Goal: Information Seeking & Learning: Learn about a topic

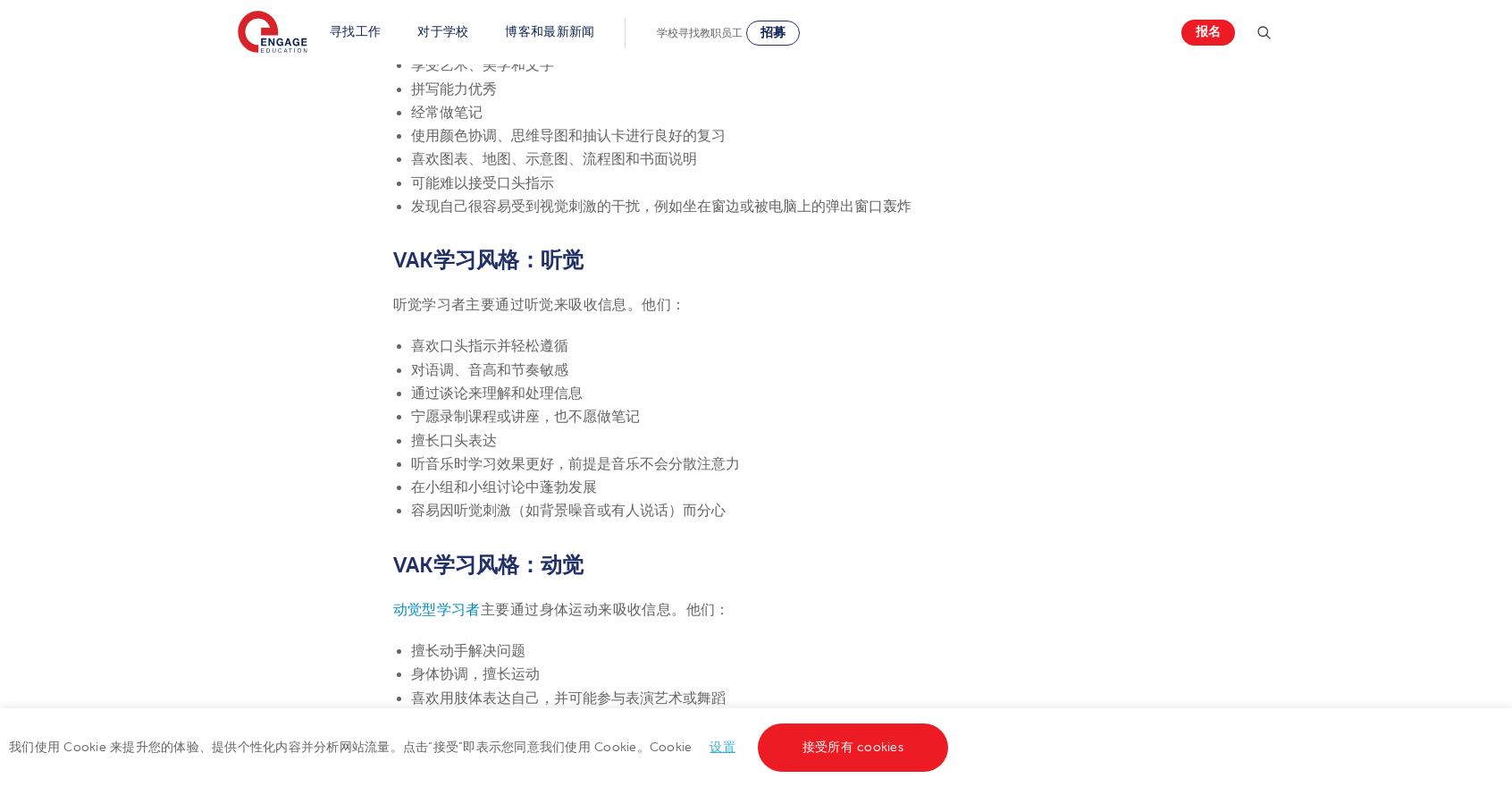
scroll to position [1255, 0]
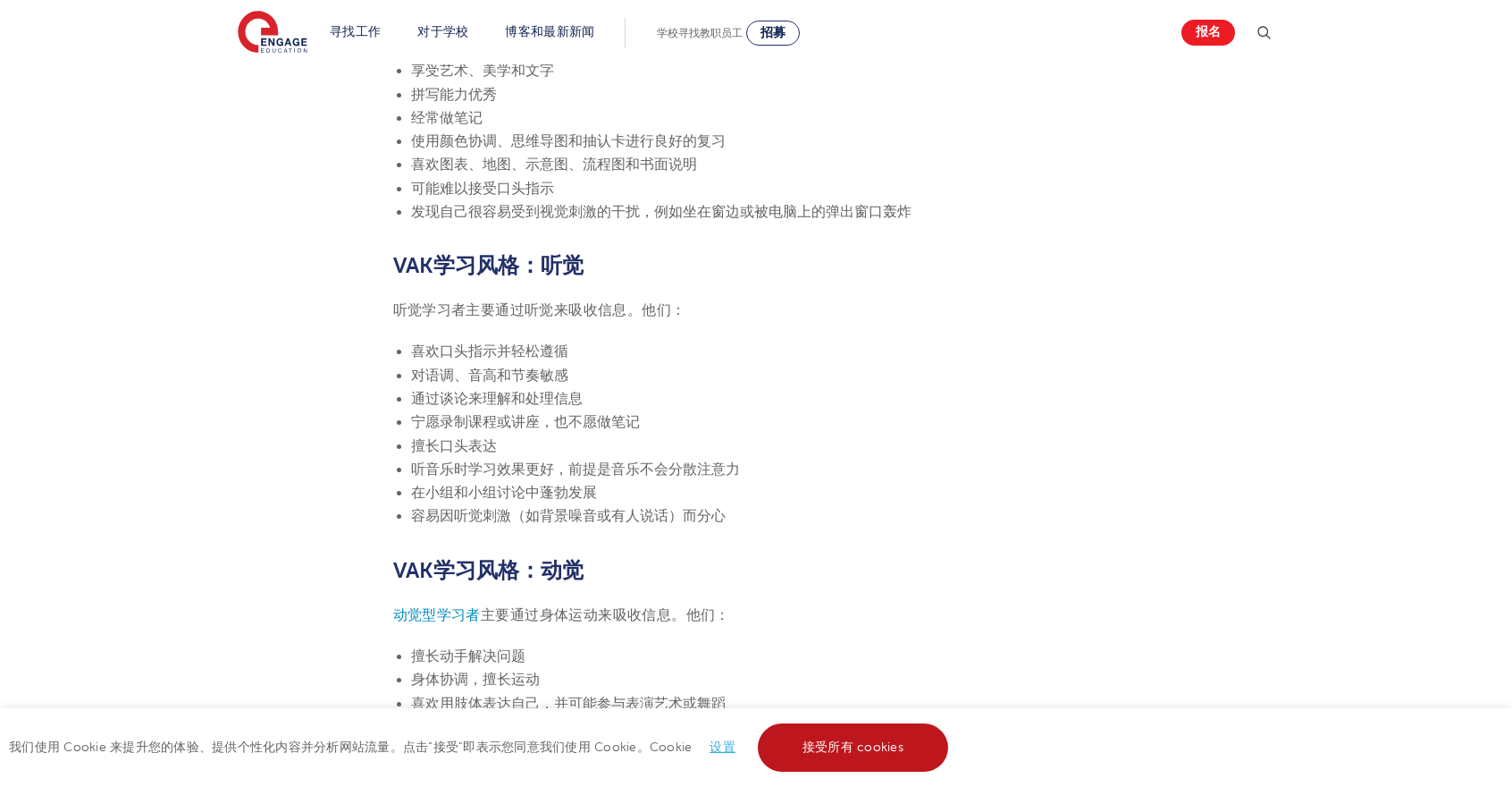
click at [859, 741] on font "接受所有 cookies" at bounding box center [853, 747] width 101 height 13
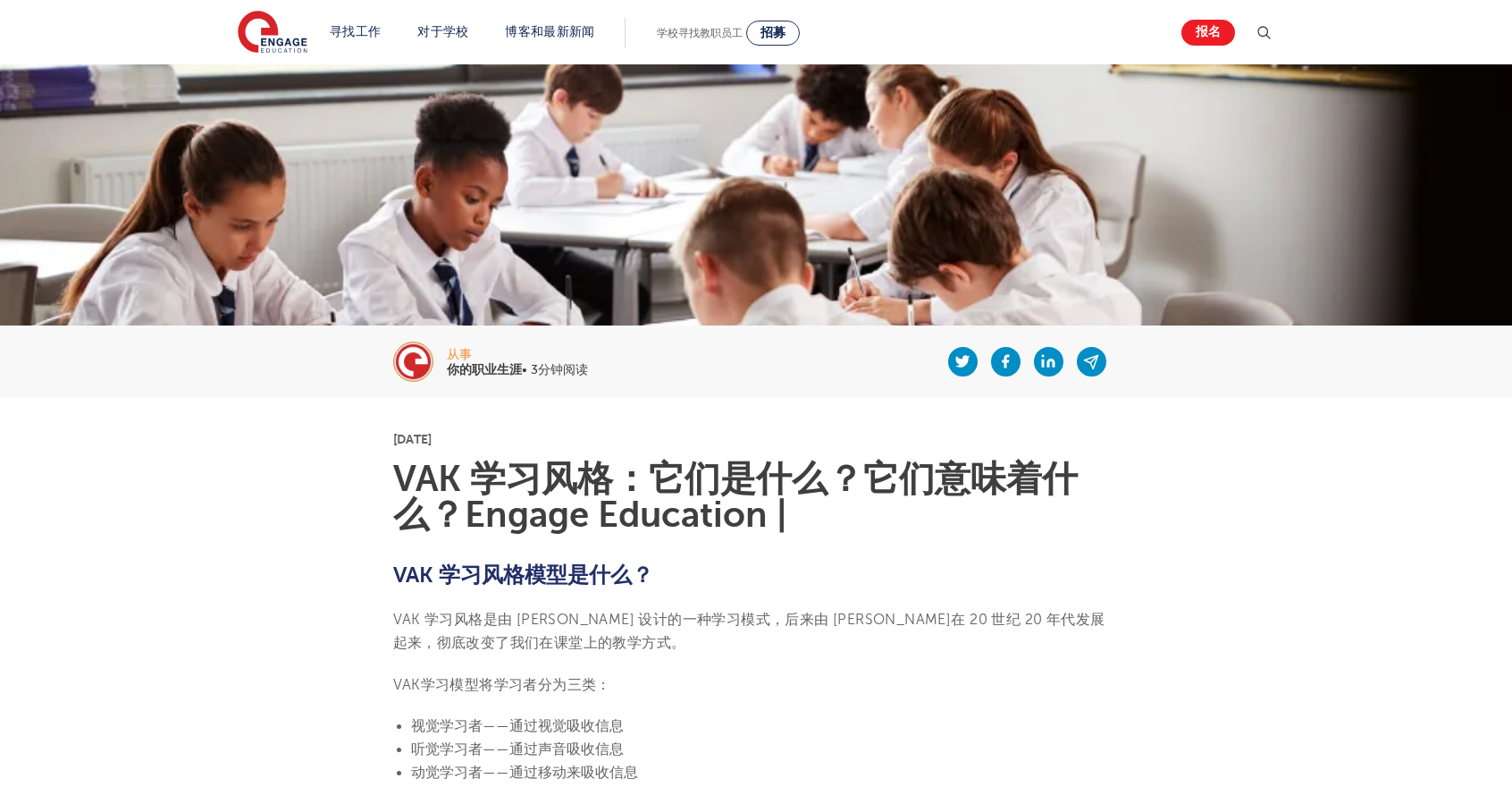
scroll to position [86, 0]
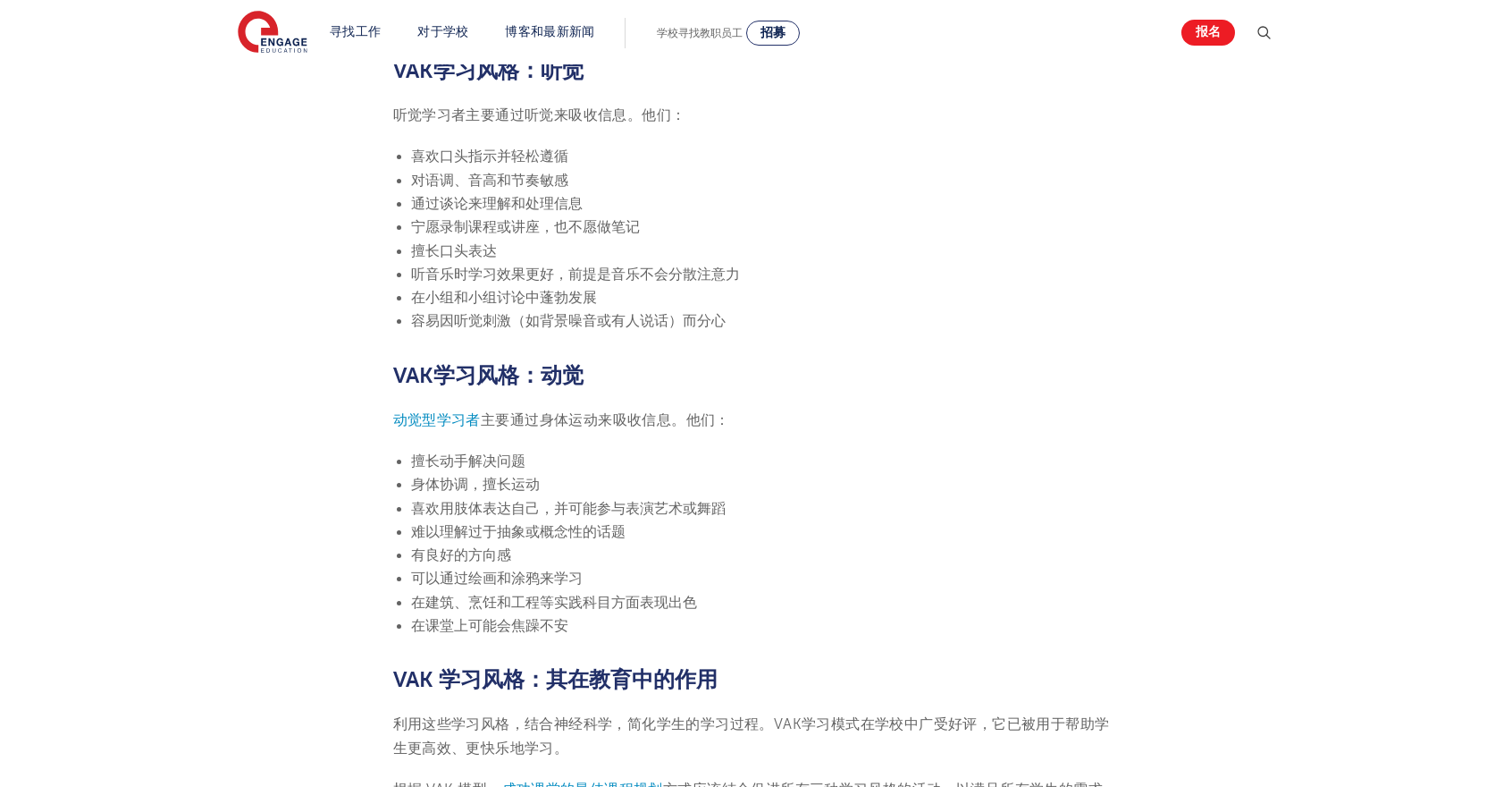
scroll to position [1469, 0]
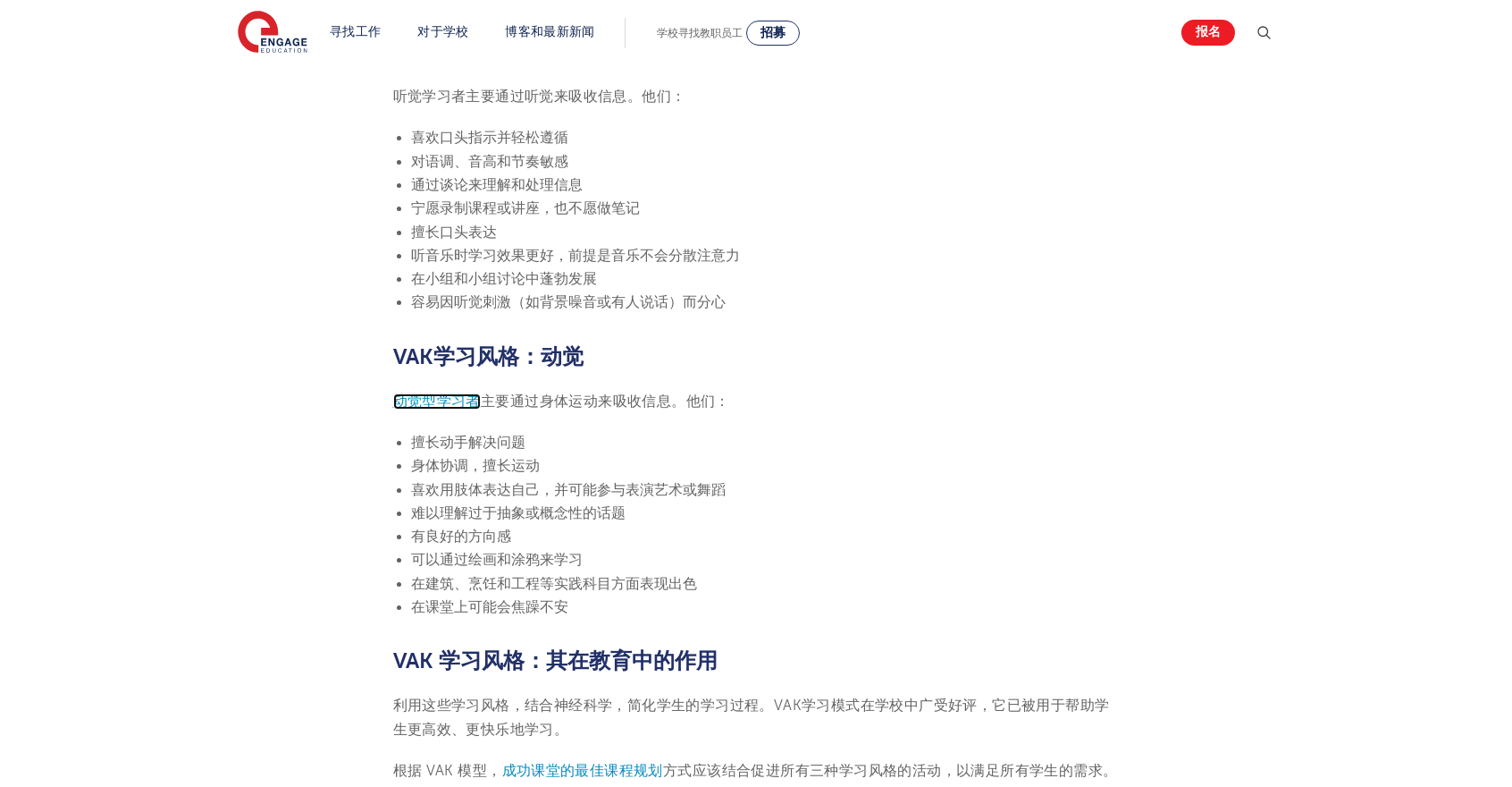
click at [449, 399] on font "动觉型学习者" at bounding box center [437, 401] width 87 height 16
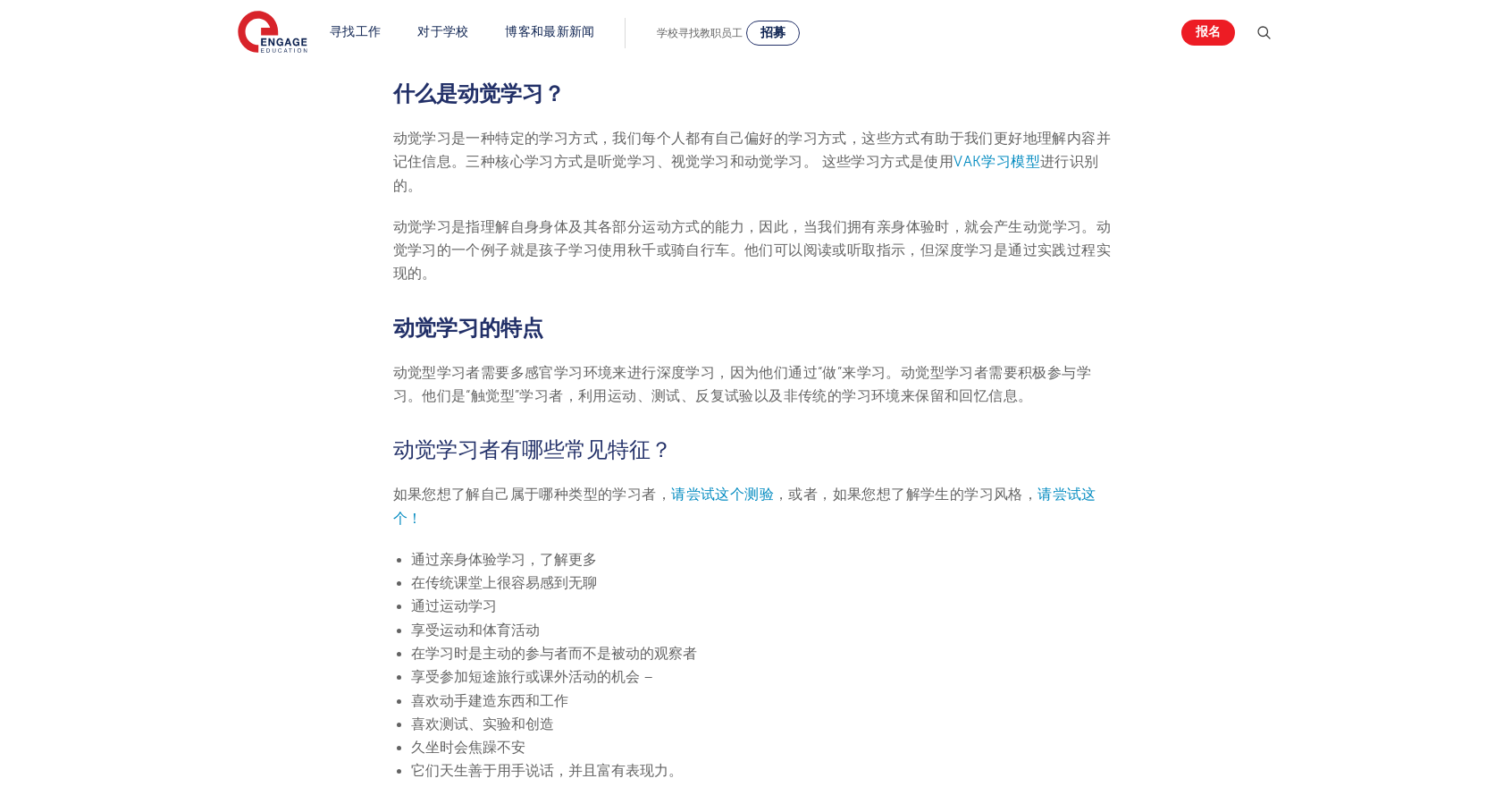
scroll to position [513, 0]
